Goal: Transaction & Acquisition: Download file/media

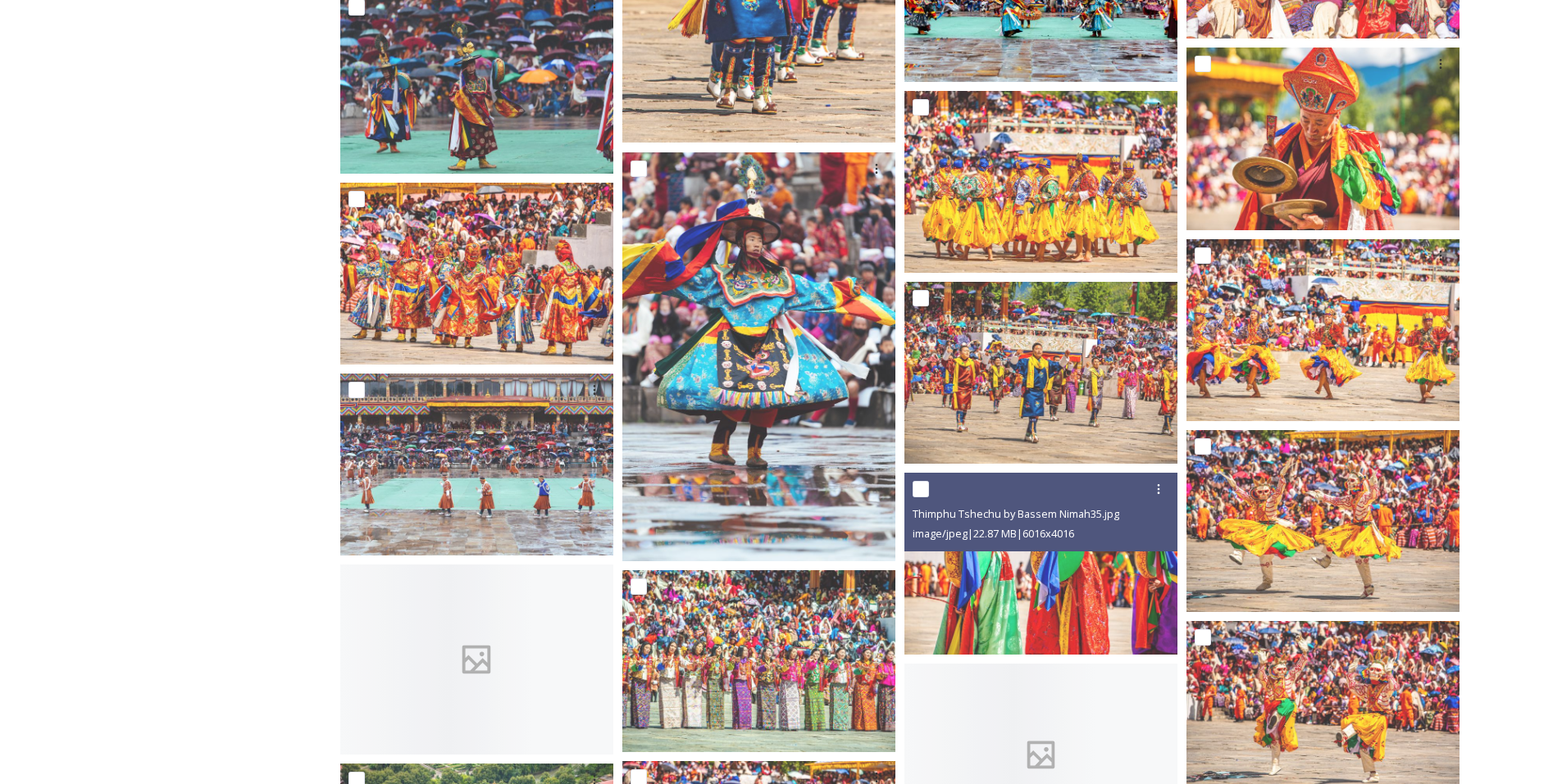
scroll to position [4775, 0]
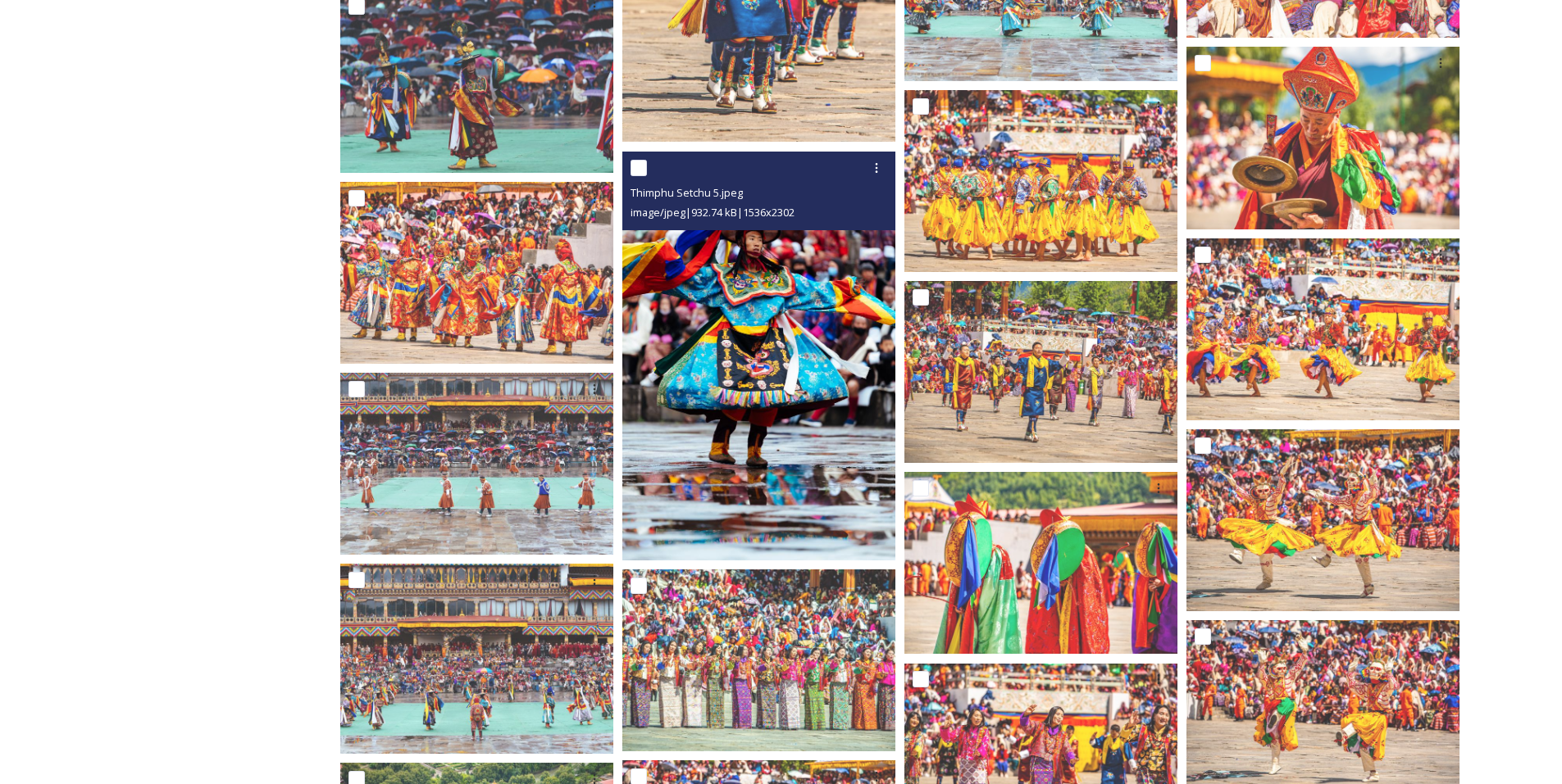
click at [782, 383] on img at bounding box center [759, 356] width 273 height 409
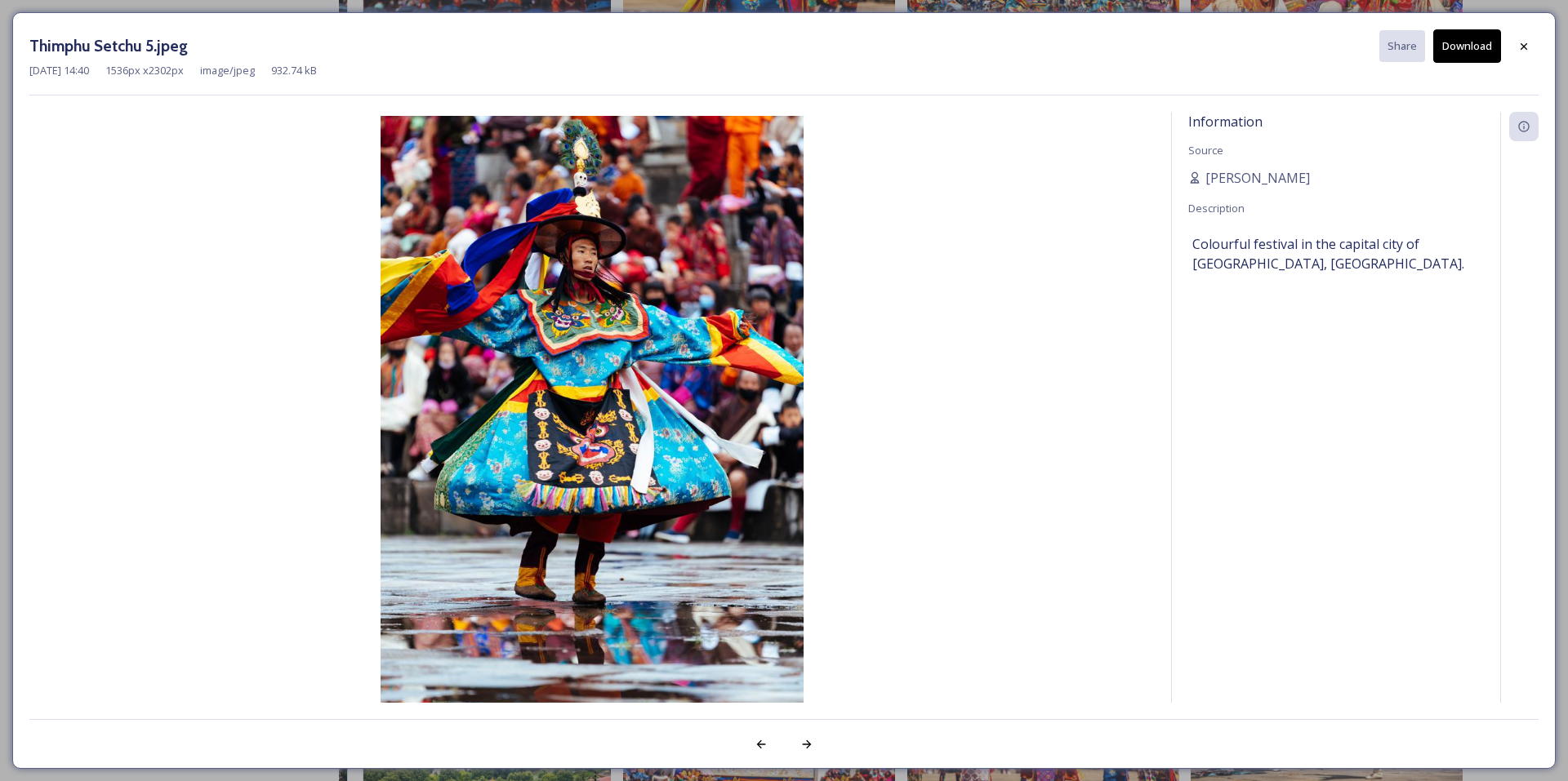
click at [1473, 36] on button "Download" at bounding box center [1467, 45] width 68 height 33
click at [1518, 53] on div at bounding box center [1524, 46] width 29 height 29
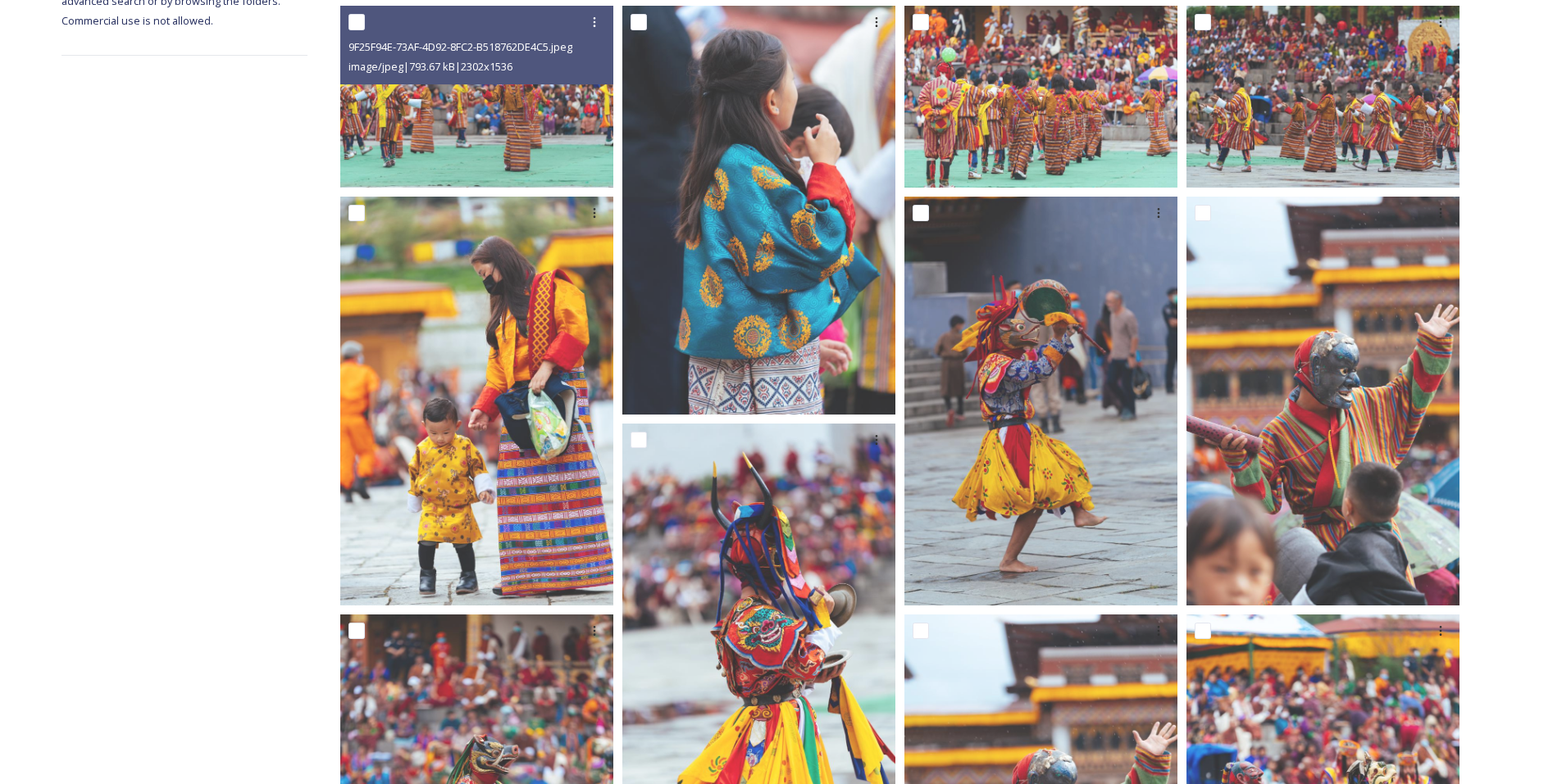
scroll to position [0, 0]
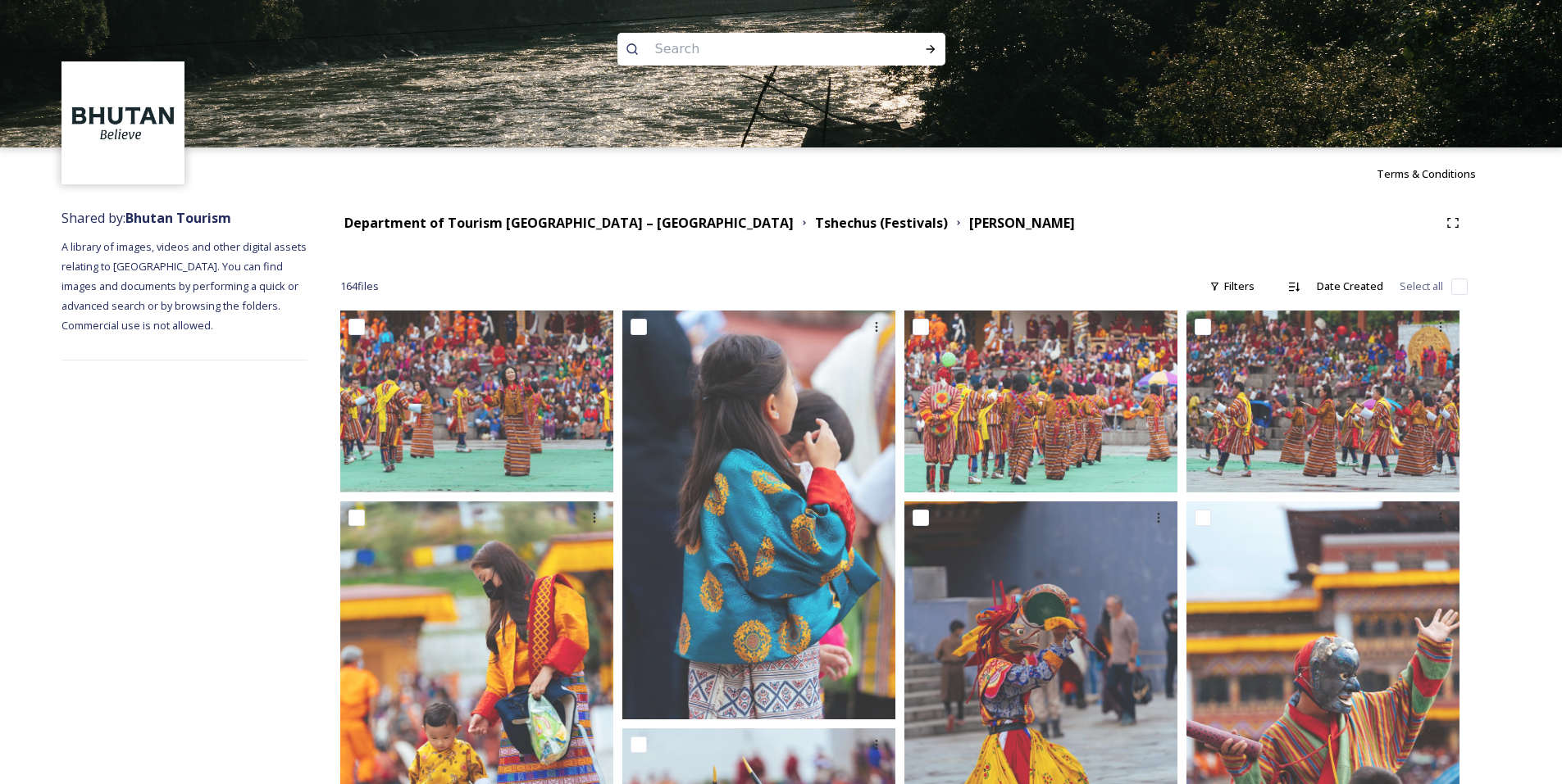
click at [701, 60] on input at bounding box center [760, 49] width 225 height 36
paste input "DrukPath Trek"
type input "DrukPath Trek"
click at [929, 45] on icon at bounding box center [930, 49] width 13 height 13
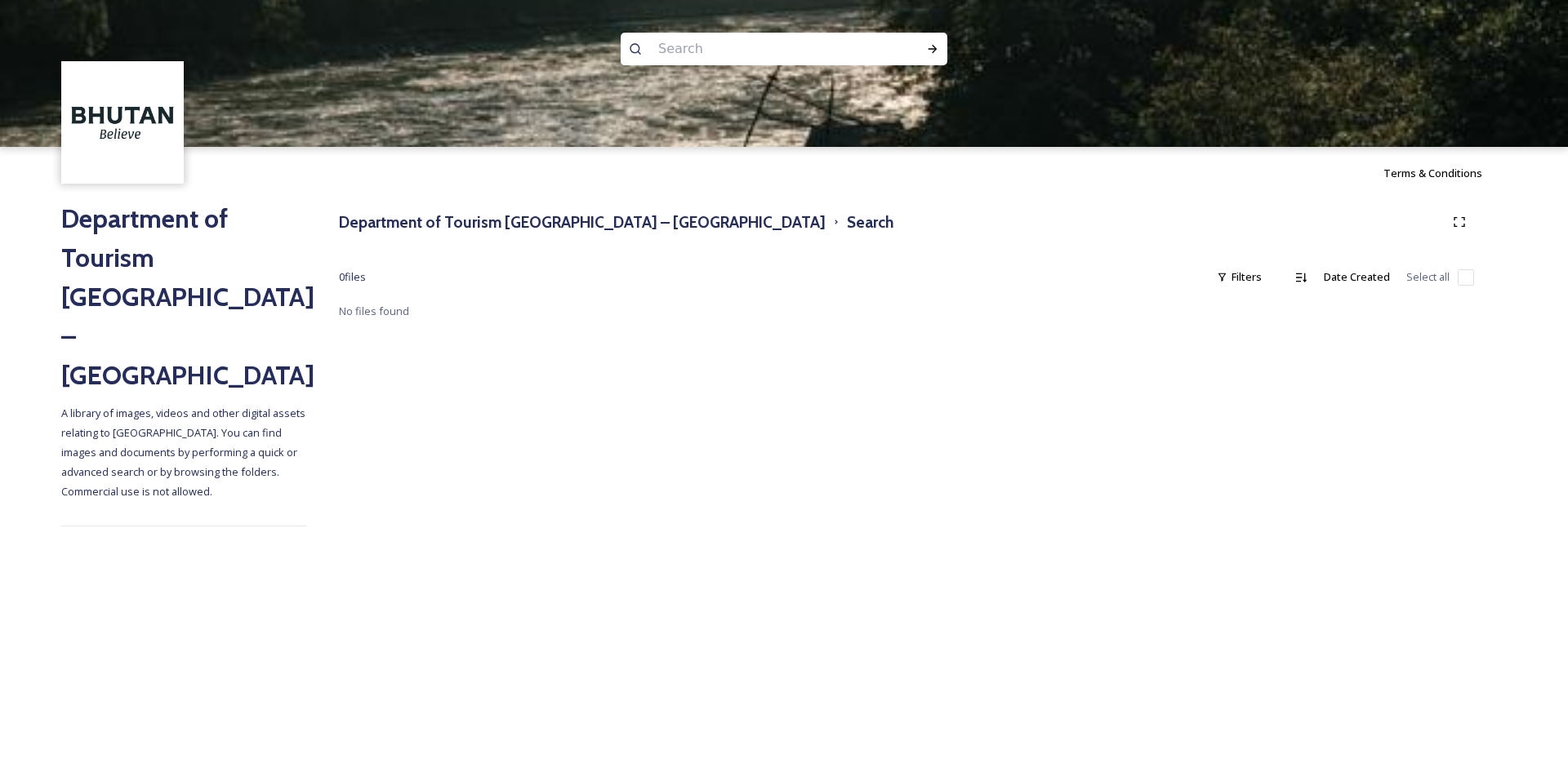
click at [436, 219] on div at bounding box center [784, 220] width 1568 height 147
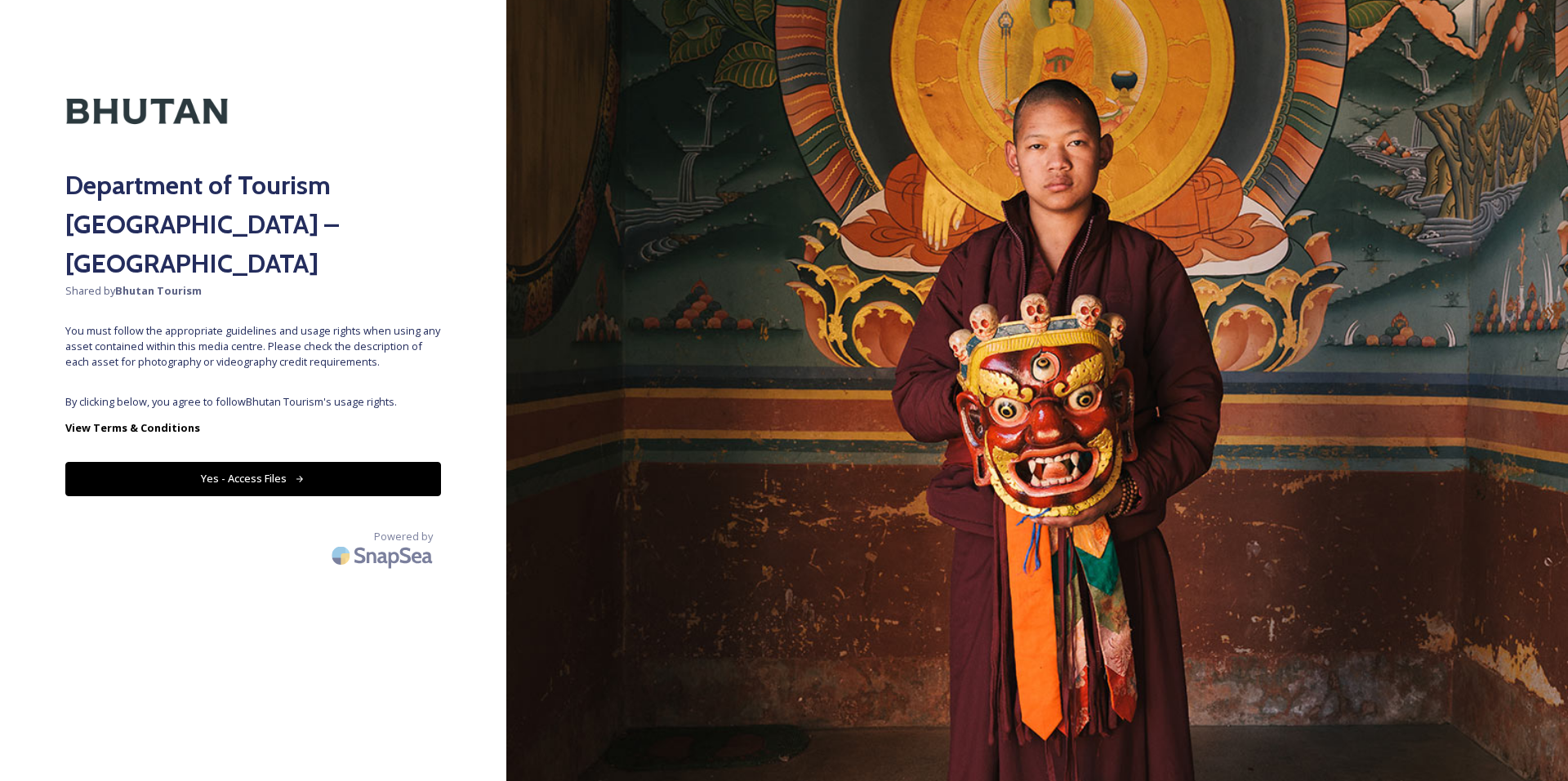
click at [286, 462] on button "Yes - Access Files" at bounding box center [252, 479] width 375 height 33
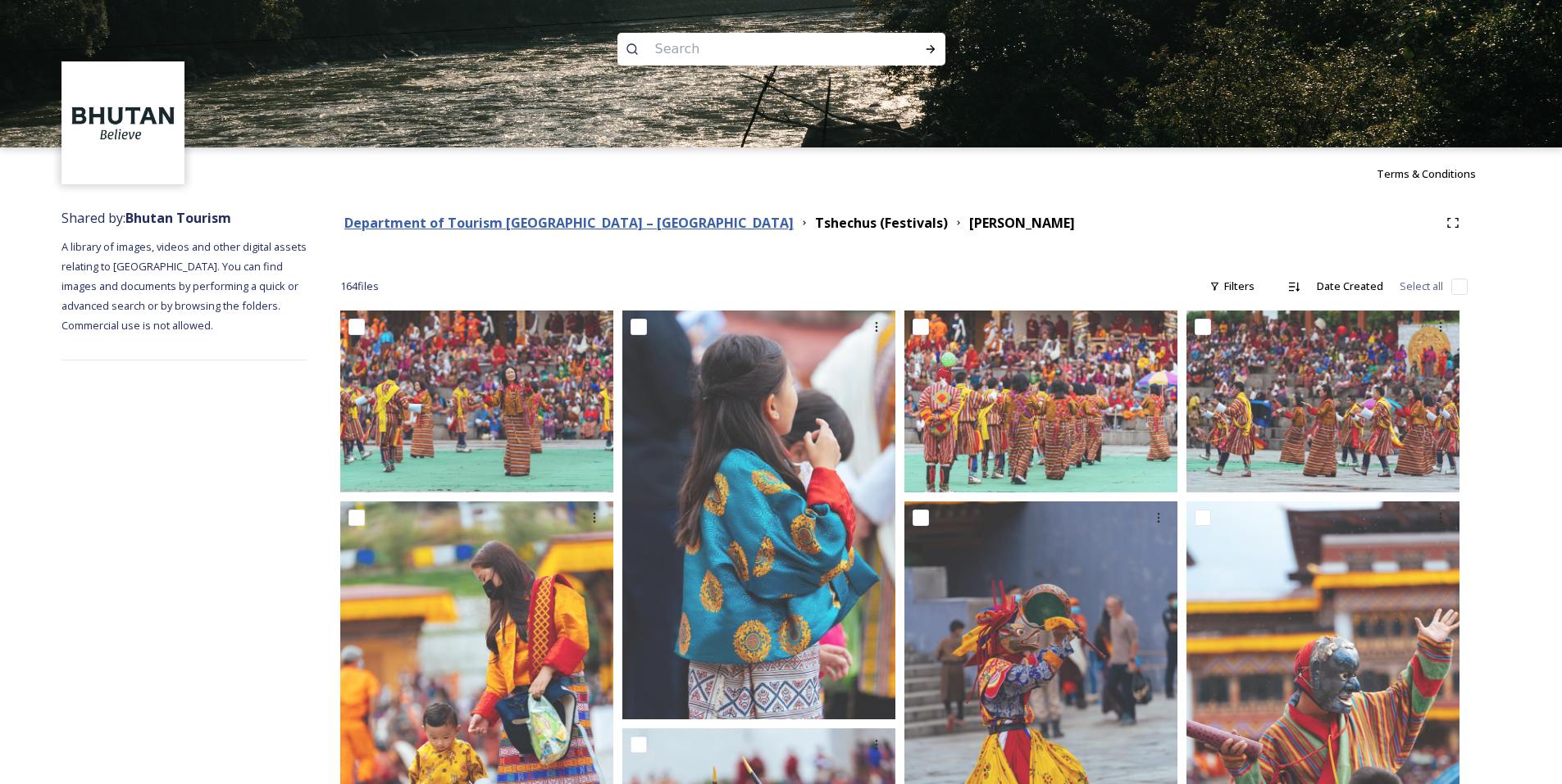
click at [599, 224] on strong "Department of Tourism [GEOGRAPHIC_DATA] – [GEOGRAPHIC_DATA]" at bounding box center [569, 222] width 450 height 18
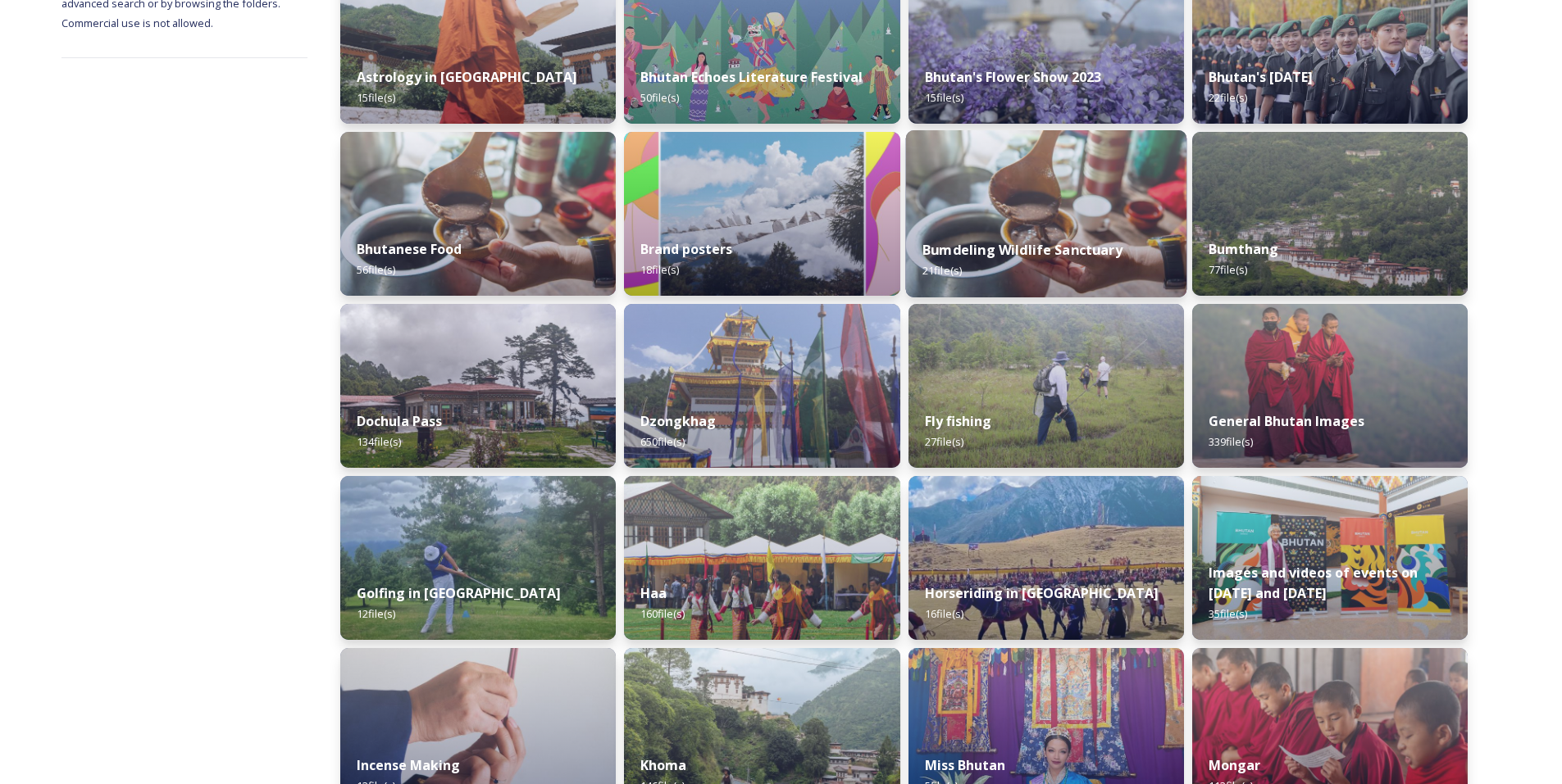
scroll to position [303, 0]
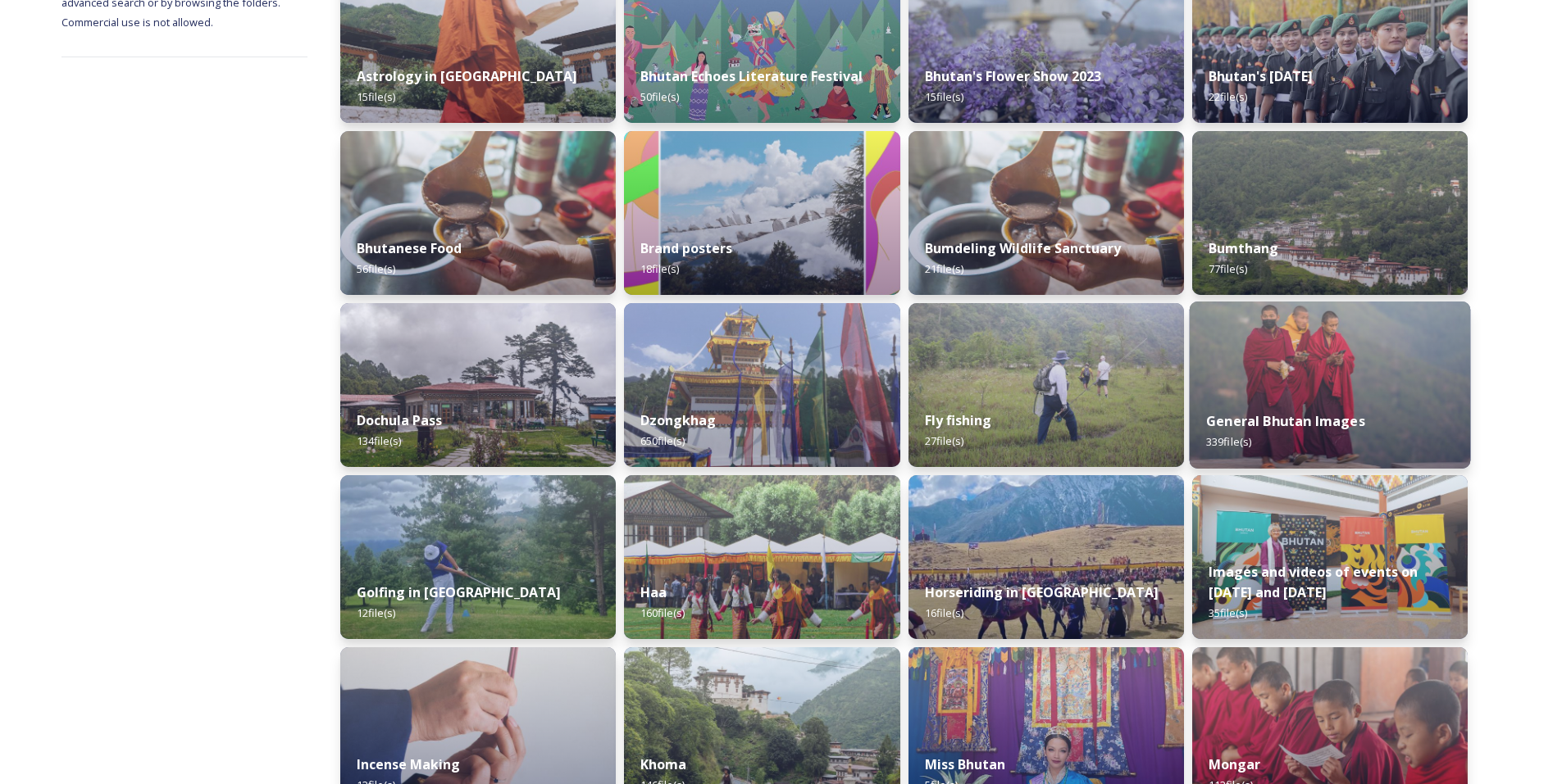
click at [1240, 420] on strong "General Bhutan Images" at bounding box center [1285, 421] width 159 height 18
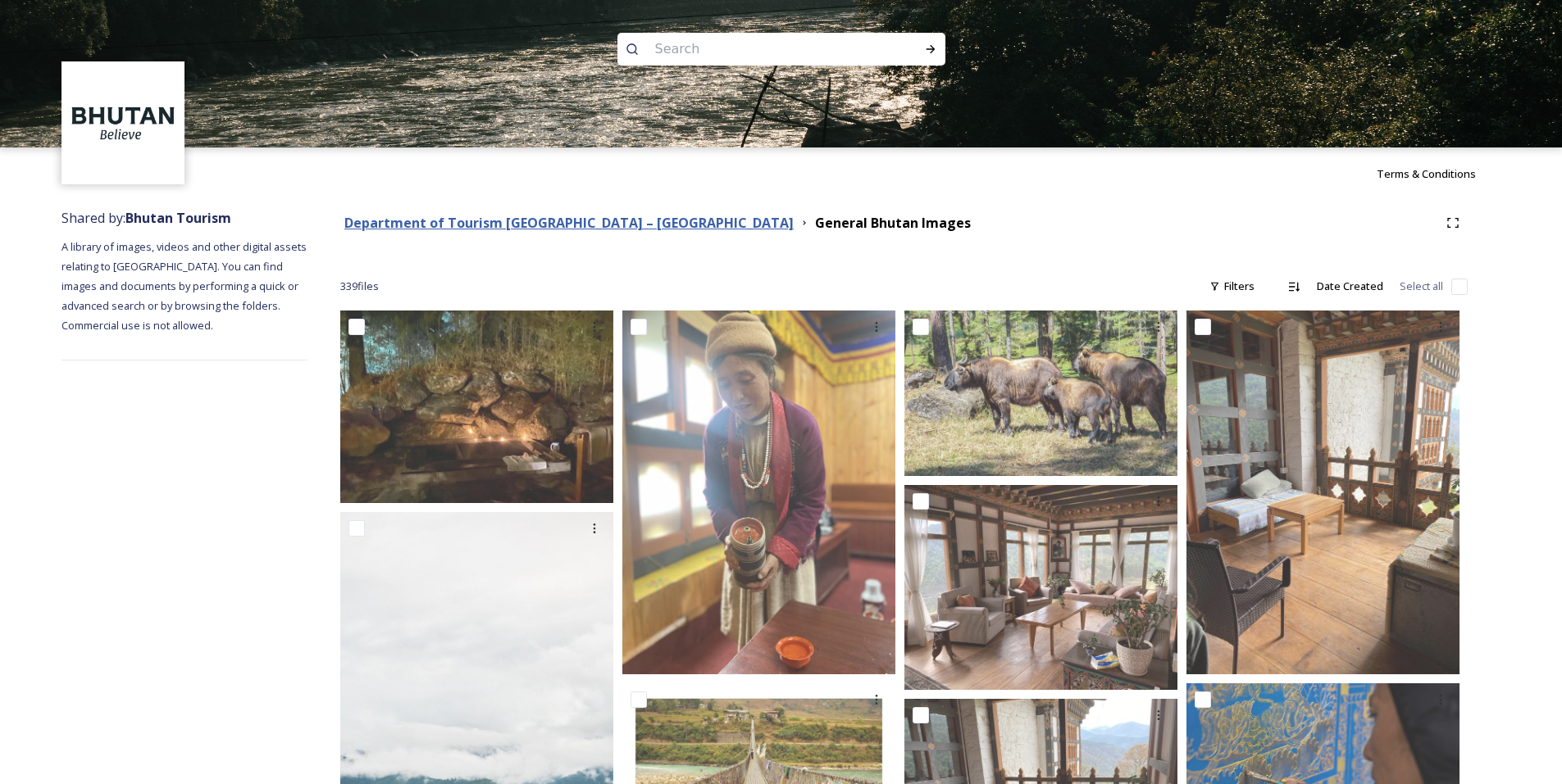
click at [424, 221] on strong "Department of Tourism [GEOGRAPHIC_DATA] – [GEOGRAPHIC_DATA]" at bounding box center [569, 222] width 450 height 18
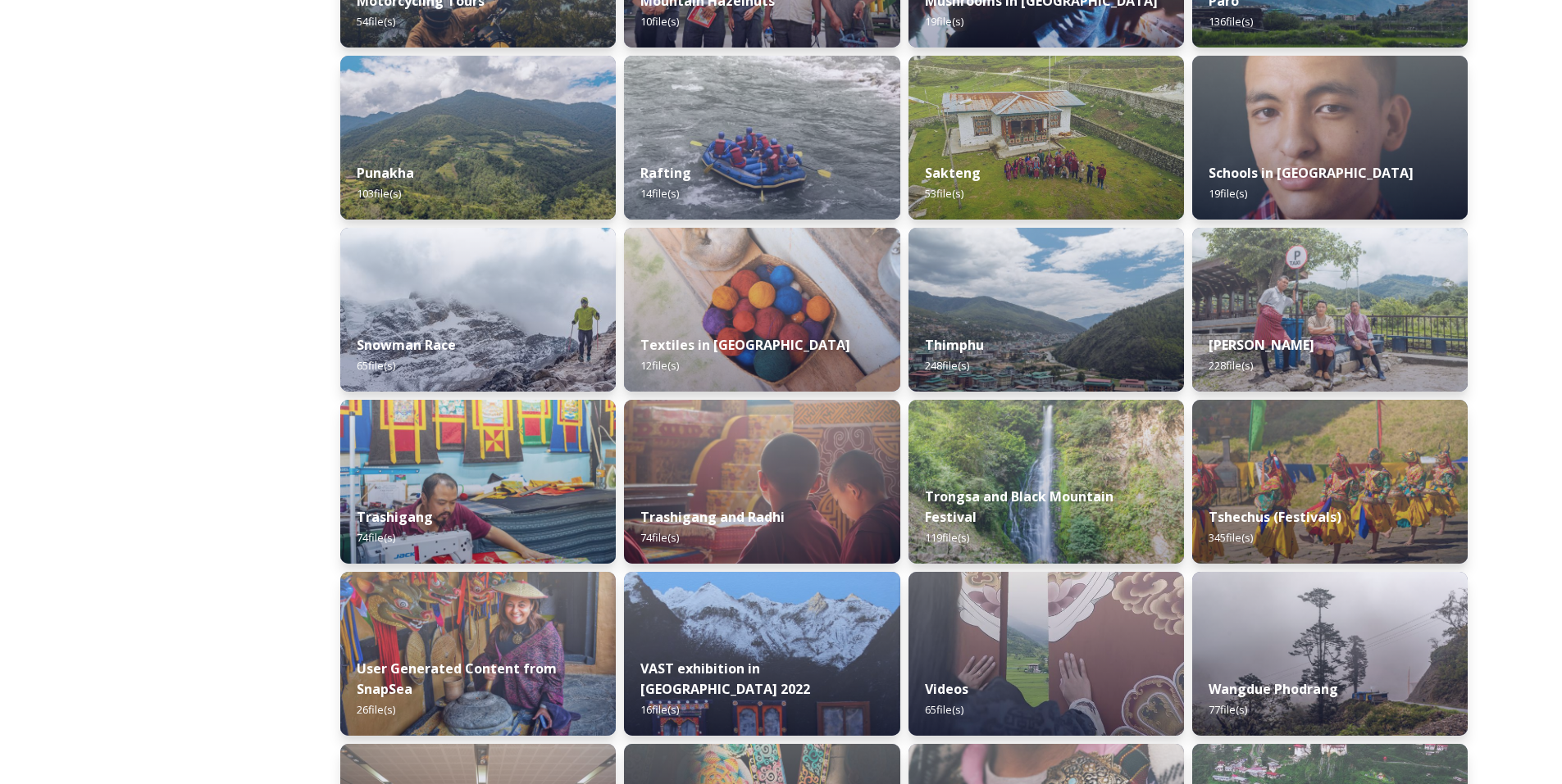
scroll to position [1259, 0]
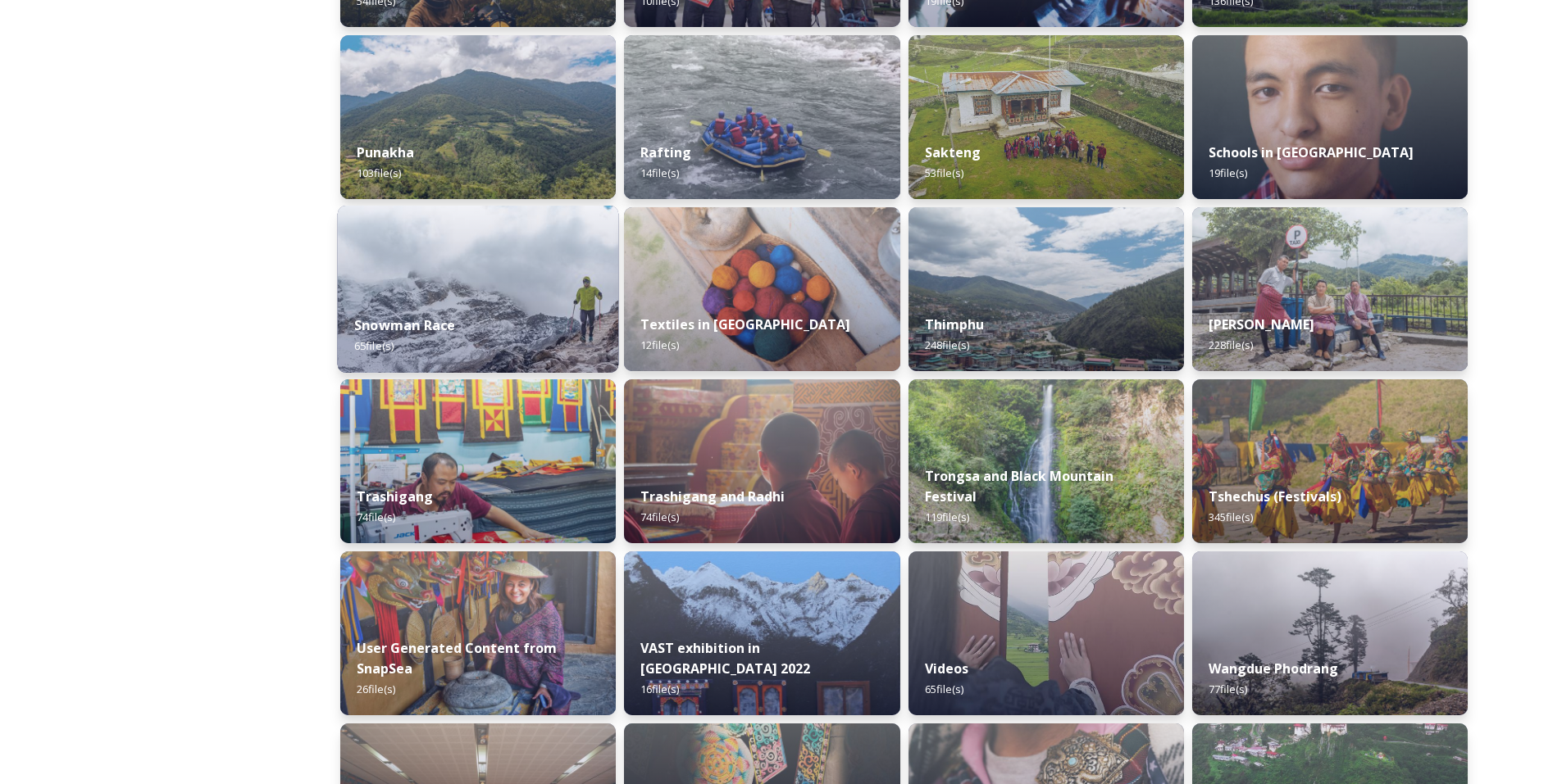
click at [451, 321] on strong "Snowman Race" at bounding box center [405, 325] width 101 height 18
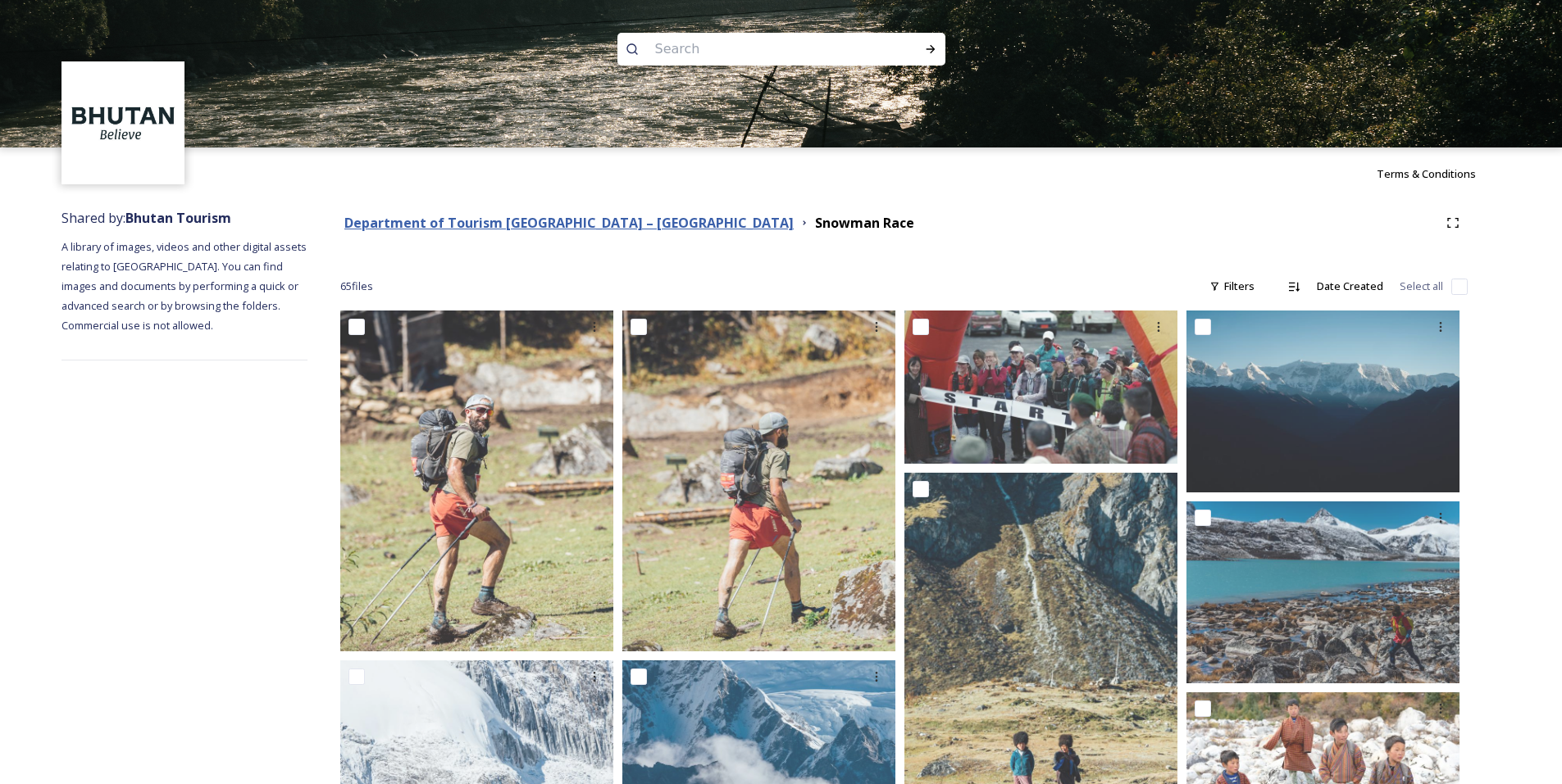
click at [560, 226] on strong "Department of Tourism [GEOGRAPHIC_DATA] – [GEOGRAPHIC_DATA]" at bounding box center [569, 222] width 450 height 18
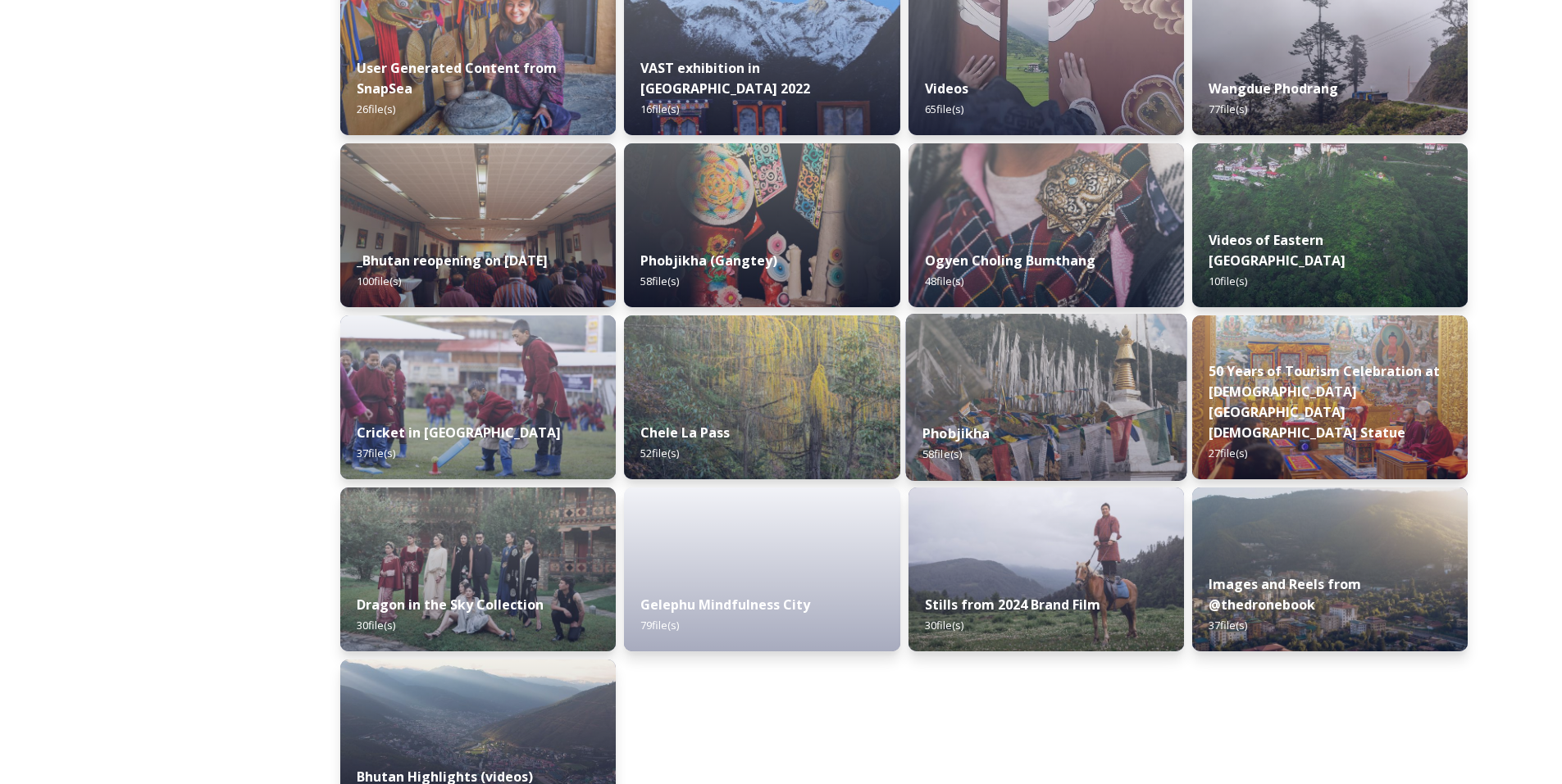
scroll to position [1839, 0]
click at [1068, 379] on img at bounding box center [1046, 398] width 282 height 167
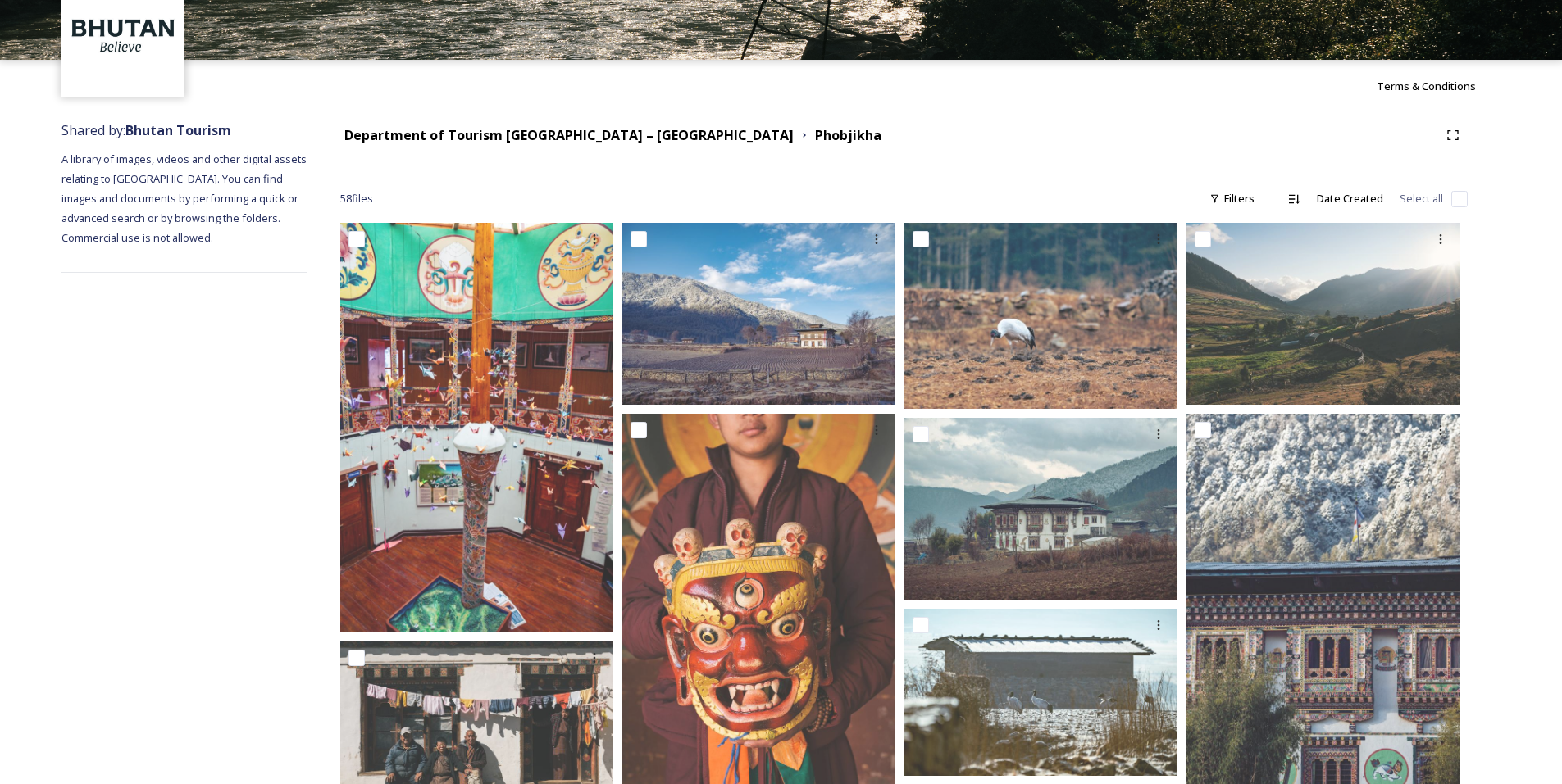
scroll to position [87, 0]
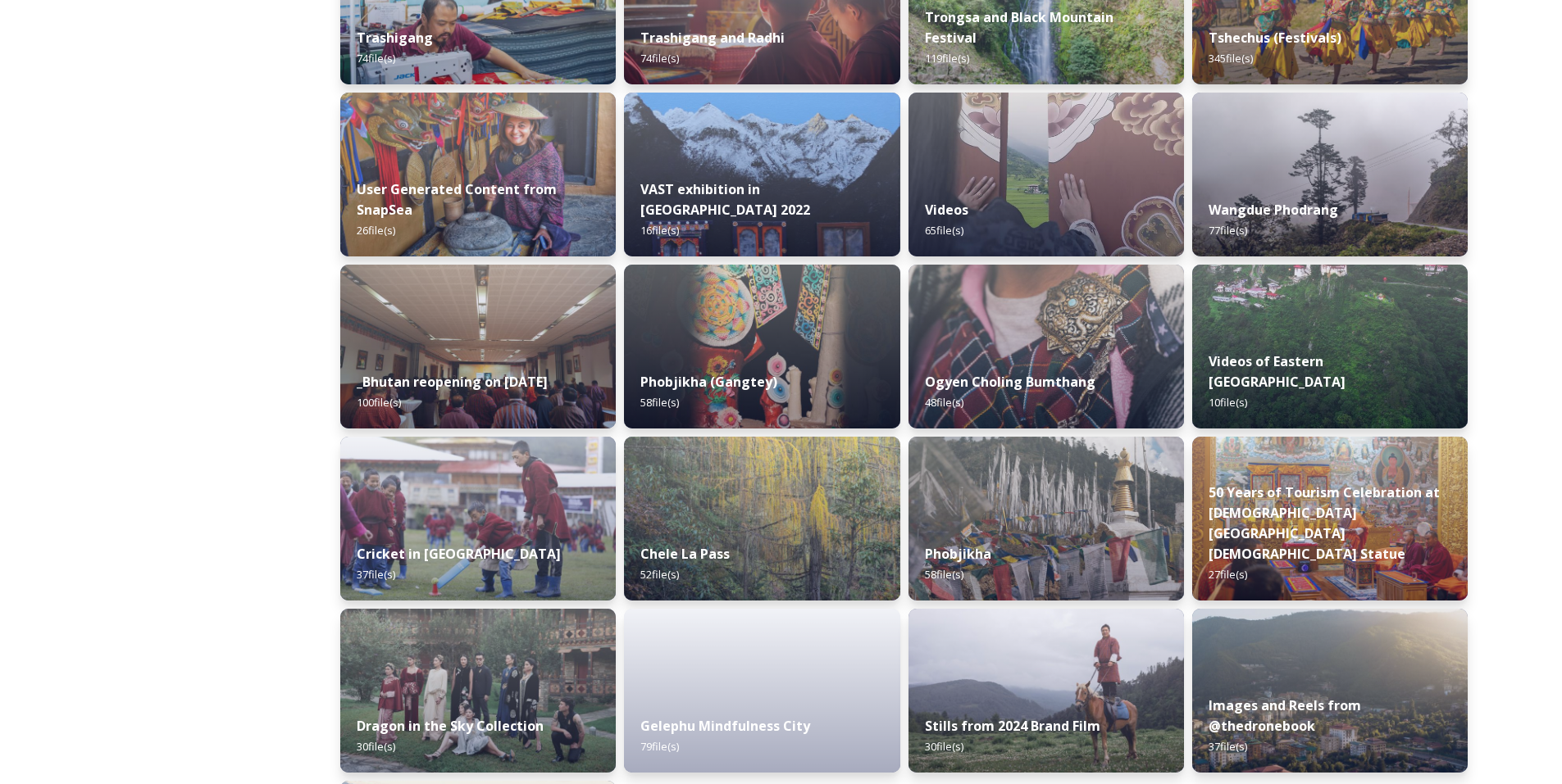
scroll to position [1717, 0]
click at [742, 331] on img at bounding box center [762, 347] width 282 height 167
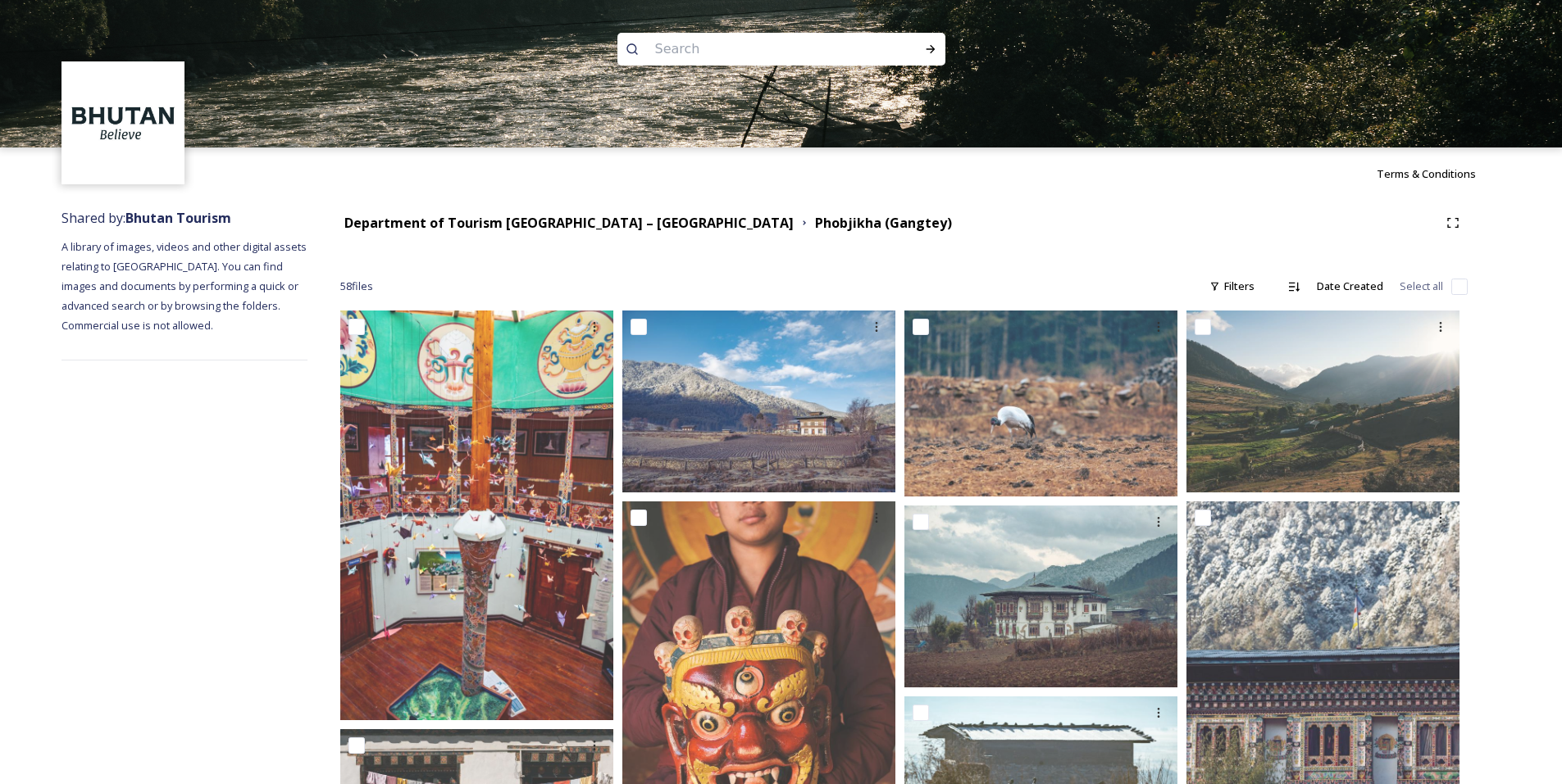
click at [770, 50] on input at bounding box center [760, 49] width 225 height 36
type input "phobjikha"
click at [933, 62] on div "Run Search" at bounding box center [930, 49] width 29 height 29
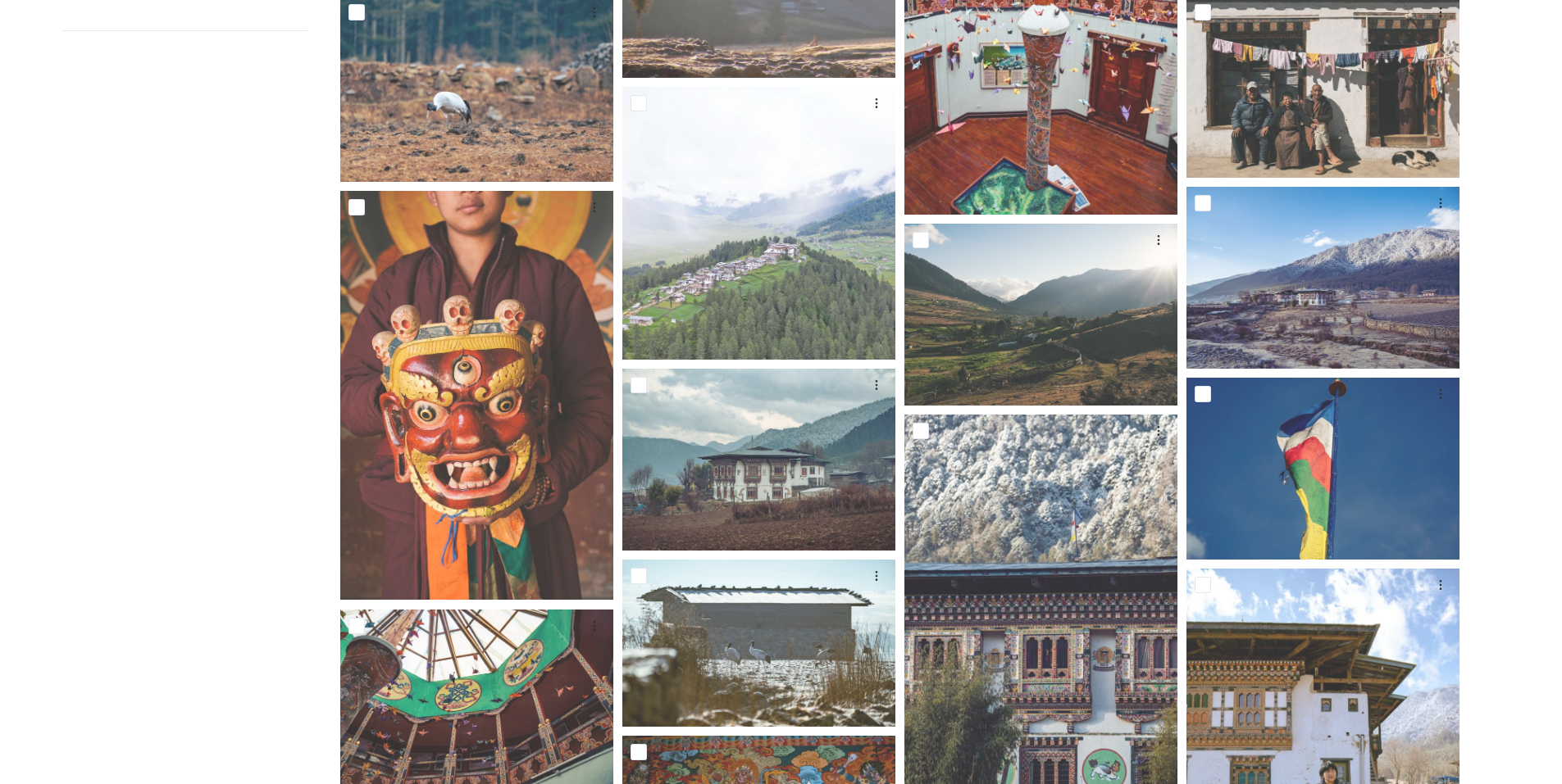
scroll to position [498, 0]
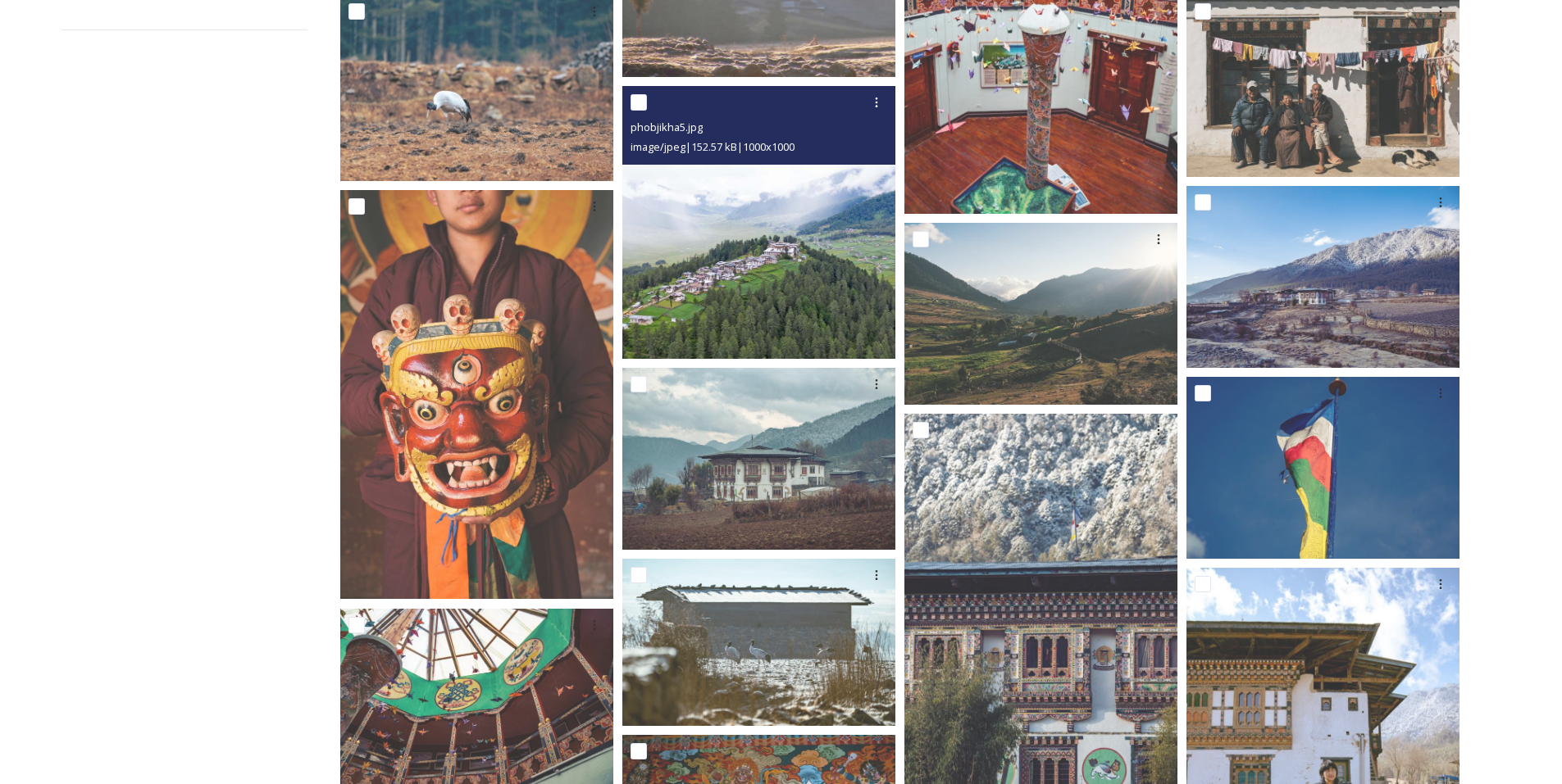
click at [733, 280] on img at bounding box center [759, 222] width 273 height 273
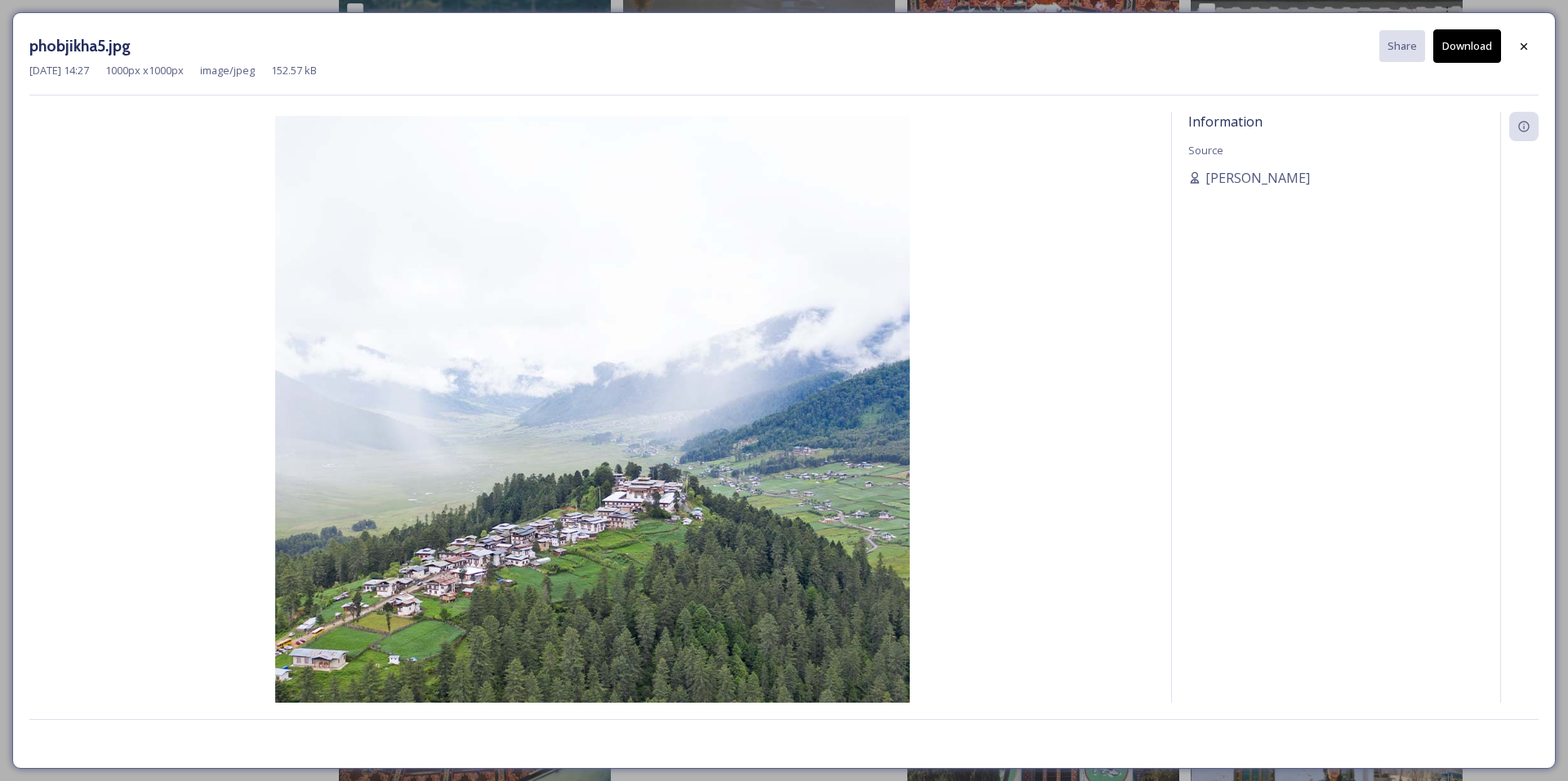
click at [1459, 42] on button "Download" at bounding box center [1467, 45] width 68 height 33
click at [1524, 41] on icon at bounding box center [1524, 46] width 13 height 13
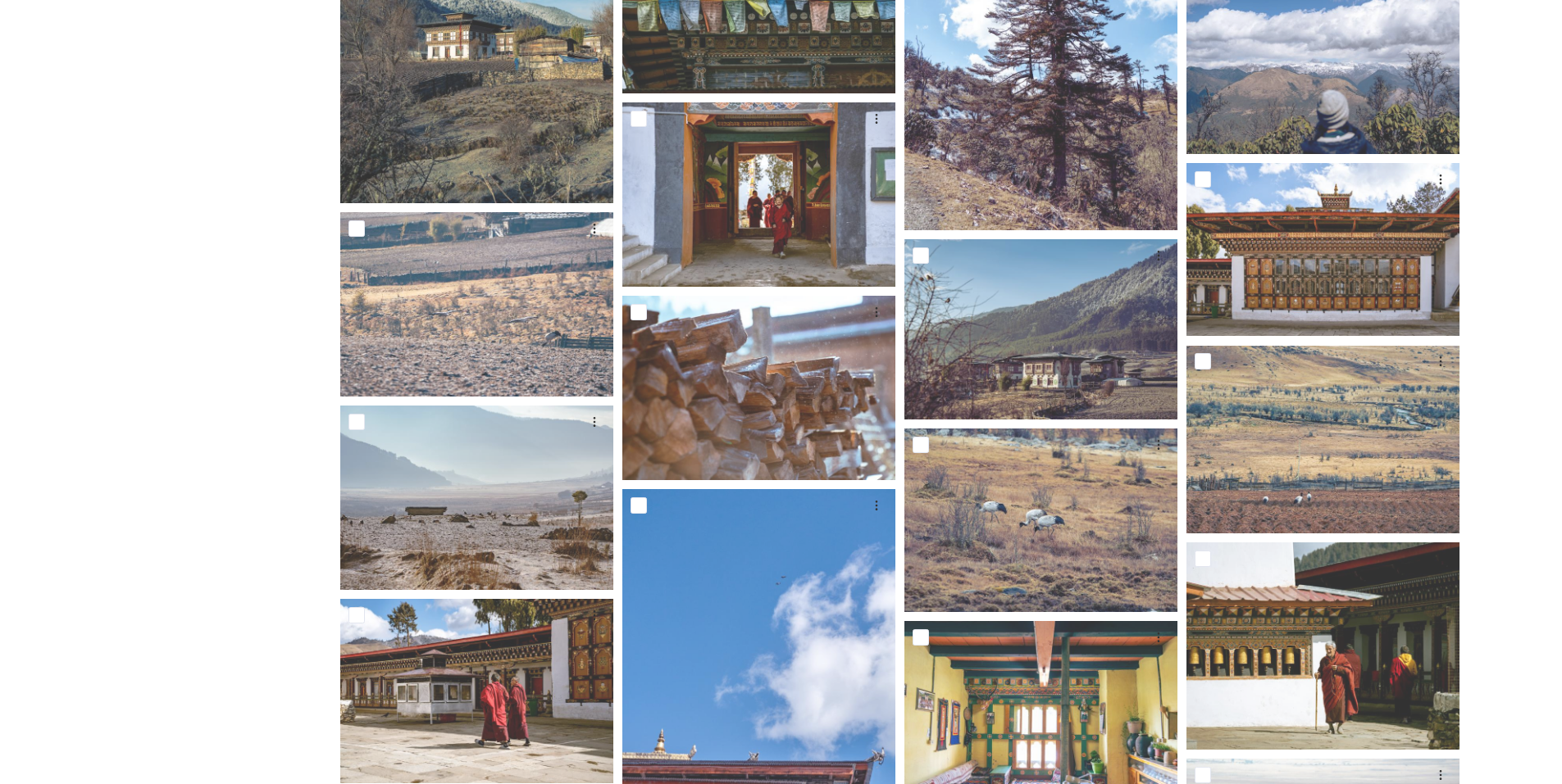
scroll to position [1519, 0]
